Goal: Check status

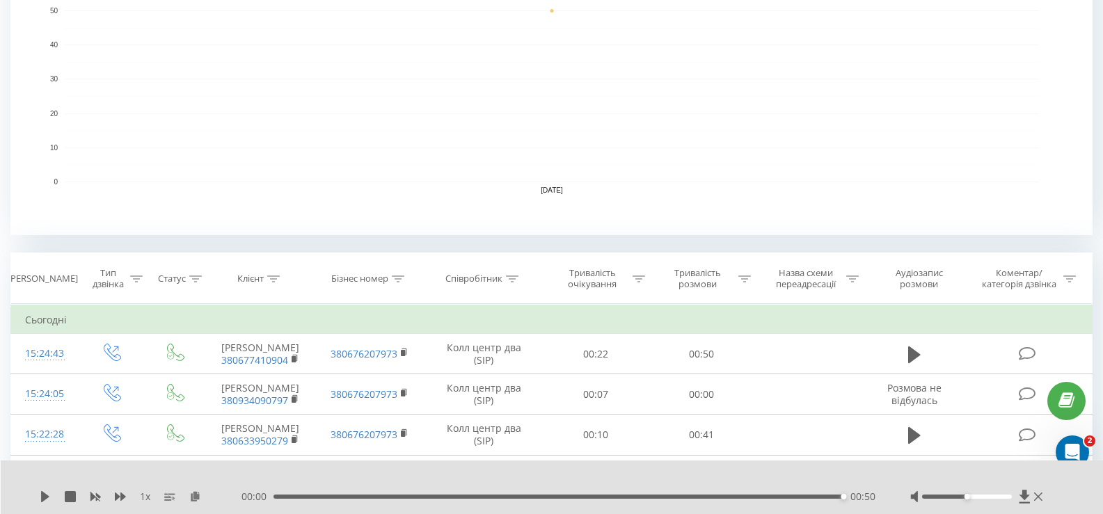
scroll to position [348, 0]
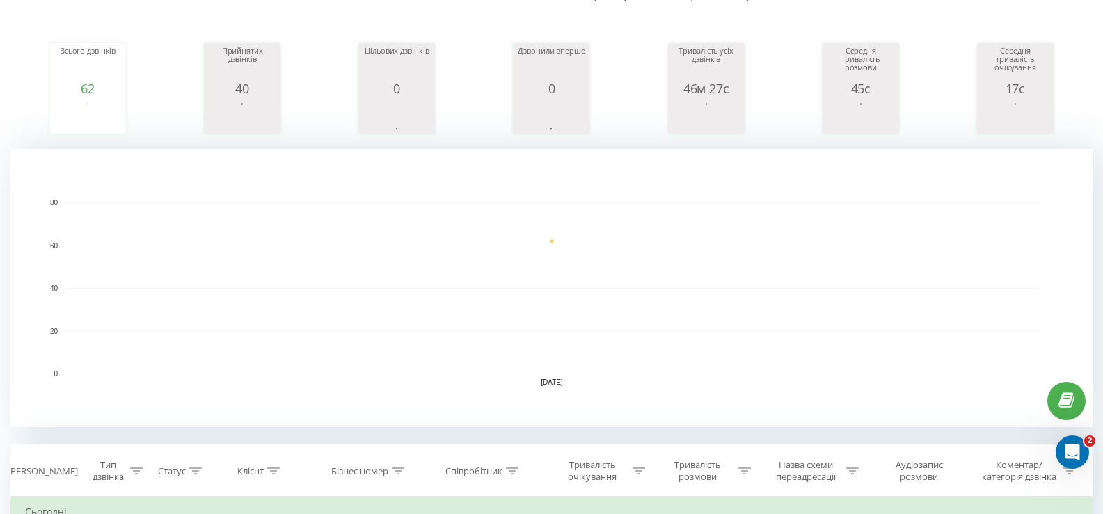
scroll to position [348, 0]
